Goal: Information Seeking & Learning: Check status

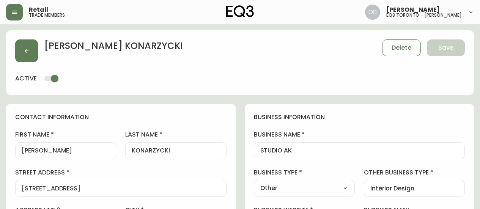
select select "ON"
select select "CA"
select select "CA_EN"
select select "Other"
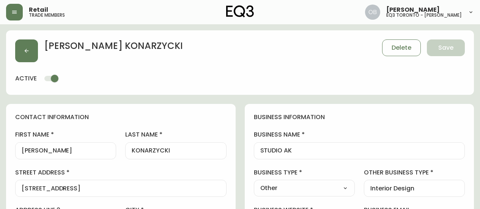
select select "cjw10z96s008u6gs0ccm7hd19"
select select "false"
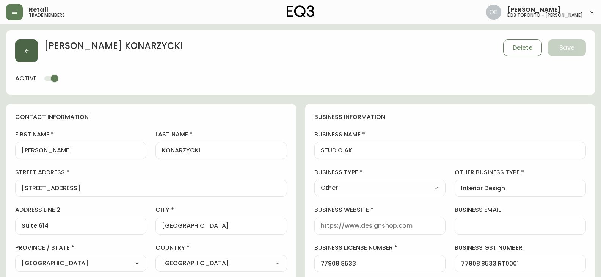
click at [27, 50] on icon "button" at bounding box center [27, 51] width 6 height 6
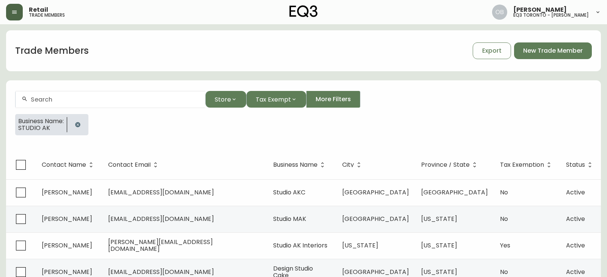
click at [10, 16] on button "button" at bounding box center [14, 12] width 17 height 17
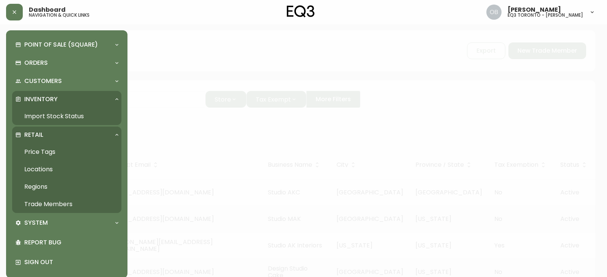
click at [78, 110] on link "Import Stock Status" at bounding box center [66, 116] width 109 height 17
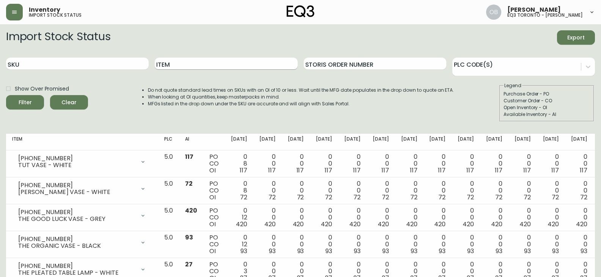
click at [225, 64] on input "Item" at bounding box center [226, 64] width 143 height 12
click at [6, 95] on button "Filter" at bounding box center [25, 102] width 38 height 14
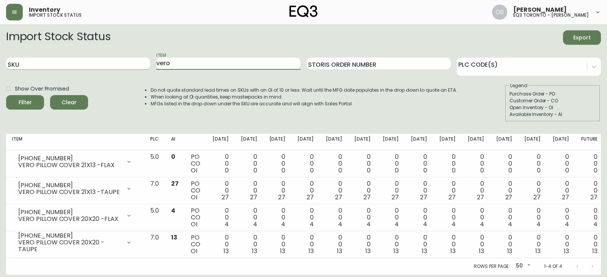
click at [83, 64] on input "SKU" at bounding box center [78, 64] width 144 height 12
click at [159, 61] on input "vero" at bounding box center [228, 64] width 144 height 12
type input "sienna"
click at [6, 95] on button "Filter" at bounding box center [25, 102] width 38 height 14
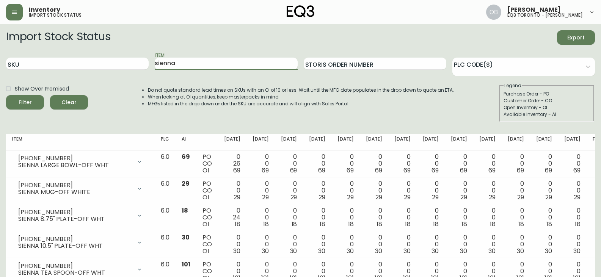
scroll to position [38, 0]
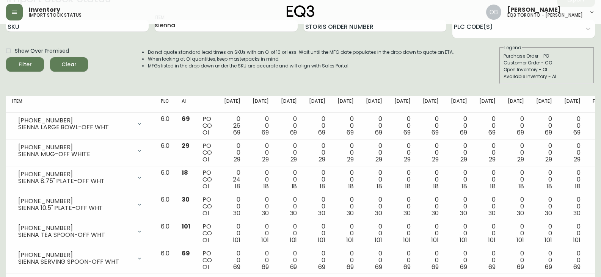
click at [173, 88] on div "Import Stock Status Export SKU Item sienna Storis Order Number PLC Code(s) Show…" at bounding box center [300, 40] width 589 height 97
drag, startPoint x: 151, startPoint y: 51, endPoint x: 289, endPoint y: 49, distance: 138.1
click at [289, 49] on li "Do not quote standard lead times on SKUs with an OI of 10 or less. Wait until t…" at bounding box center [301, 52] width 307 height 7
click at [291, 53] on li "Do not quote standard lead times on SKUs with an OI of 10 or less. Wait until t…" at bounding box center [301, 52] width 307 height 7
drag, startPoint x: 296, startPoint y: 51, endPoint x: 128, endPoint y: 54, distance: 167.7
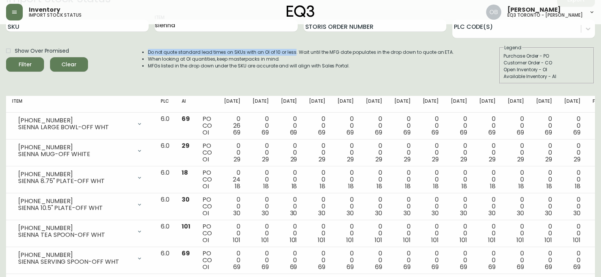
click at [128, 54] on div "Show Over Promised Filter Clear Do not quote standard lead times on SKUs with a…" at bounding box center [300, 63] width 589 height 39
click at [172, 55] on li "Do not quote standard lead times on SKUs with an OI of 10 or less. Wait until t…" at bounding box center [301, 52] width 307 height 7
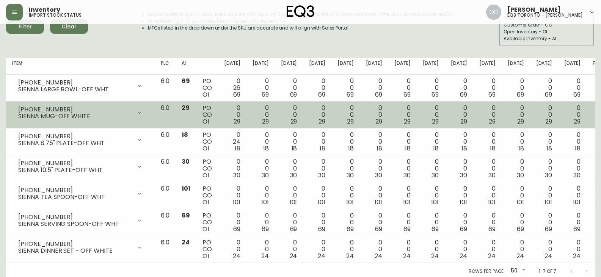
scroll to position [79, 0]
